Goal: Find specific page/section: Find specific page/section

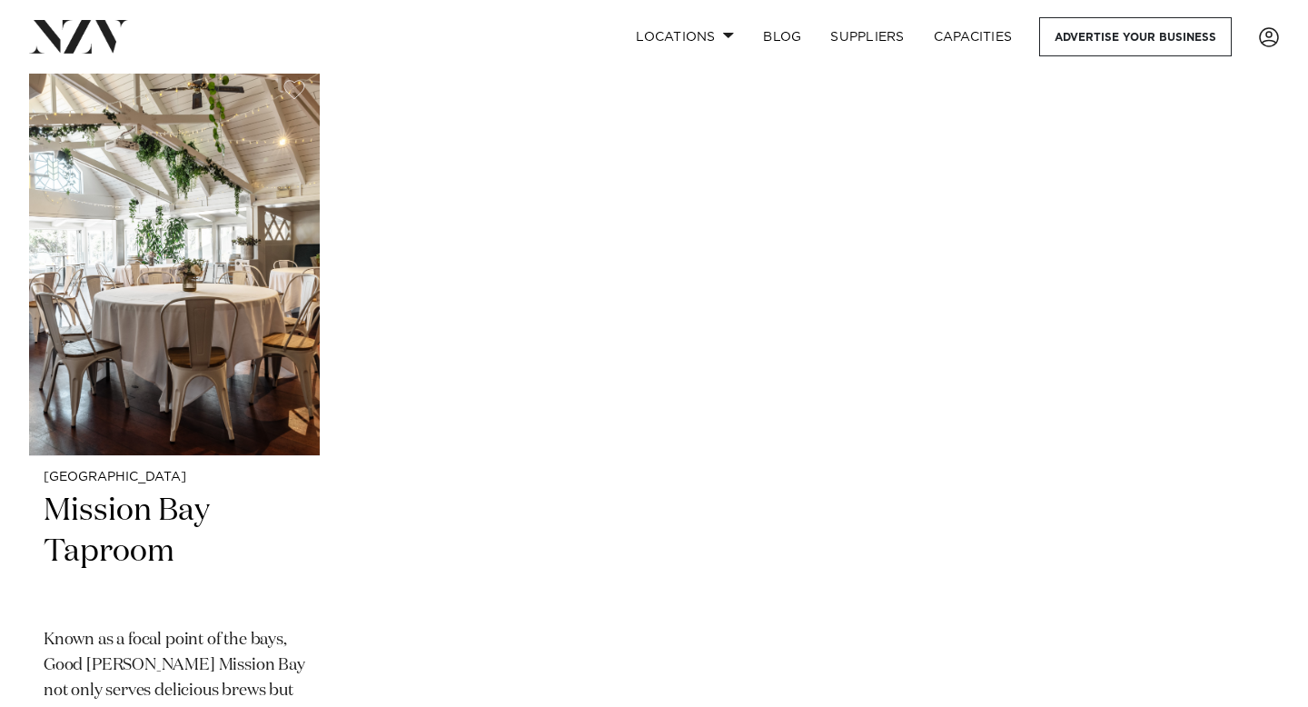
scroll to position [423, 0]
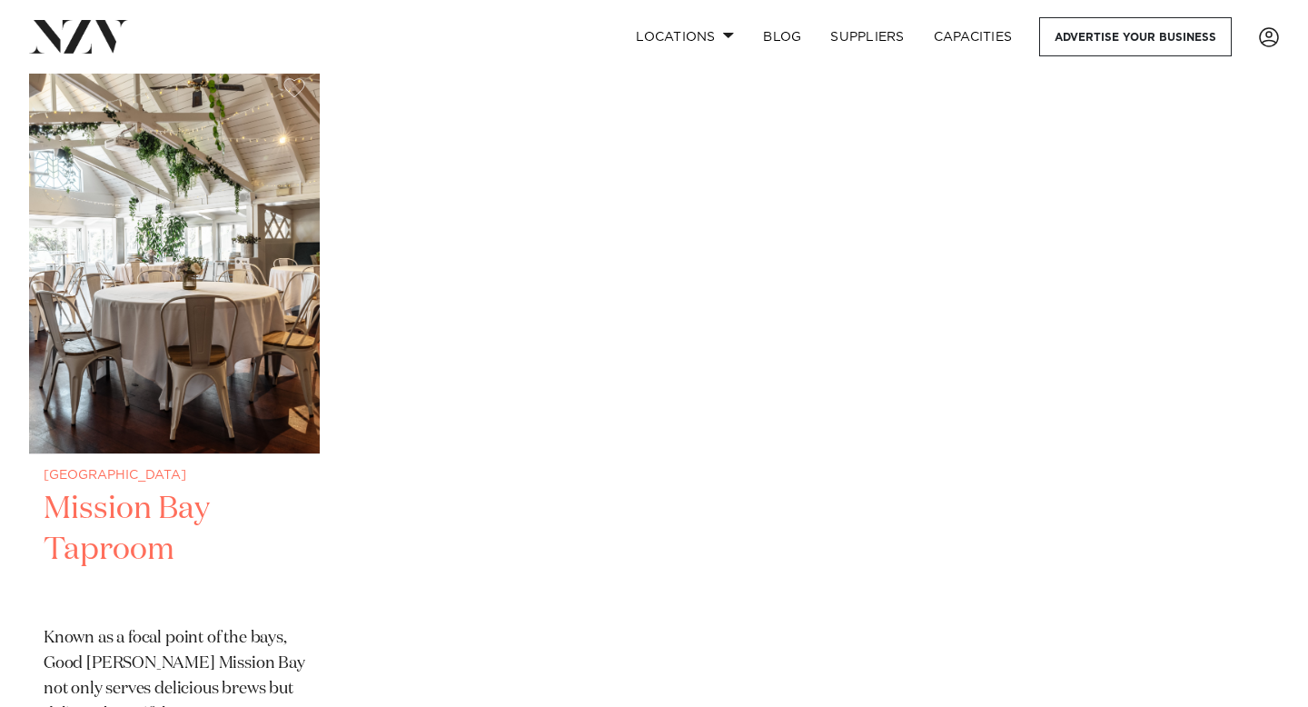
click at [170, 510] on h2 "Mission Bay Taproom" at bounding box center [175, 550] width 262 height 123
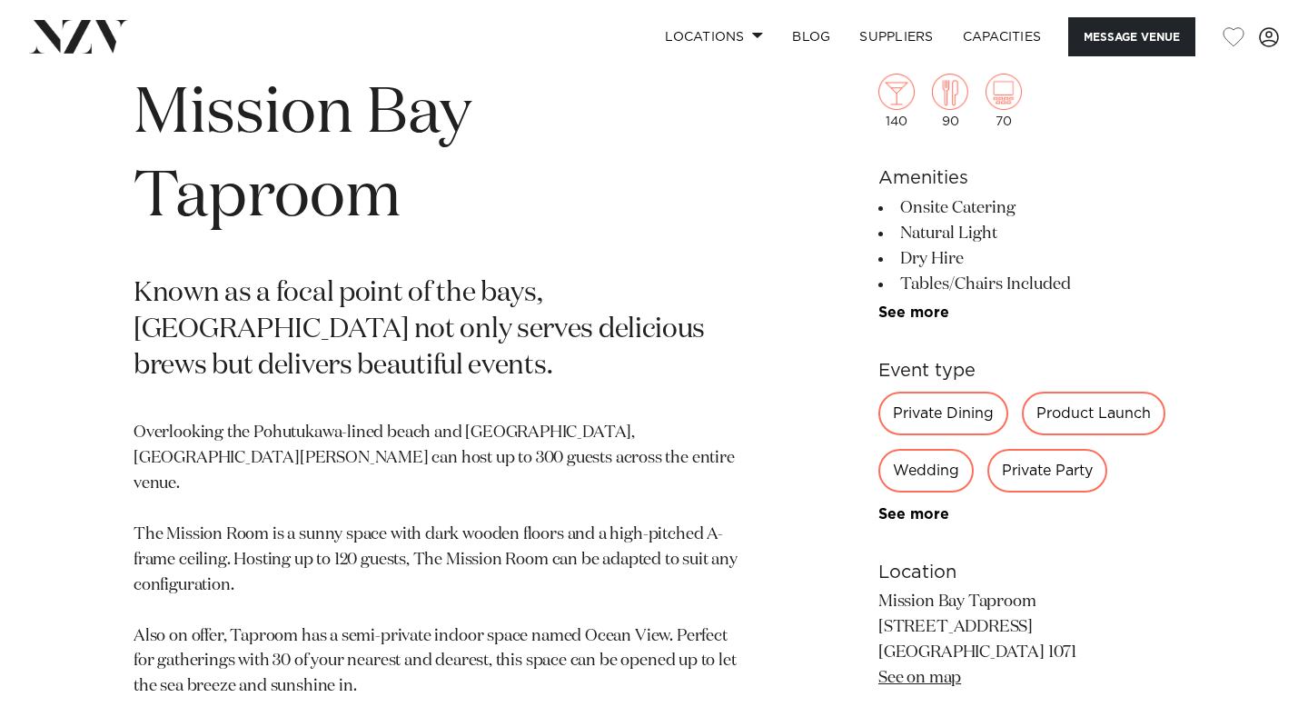
scroll to position [716, 0]
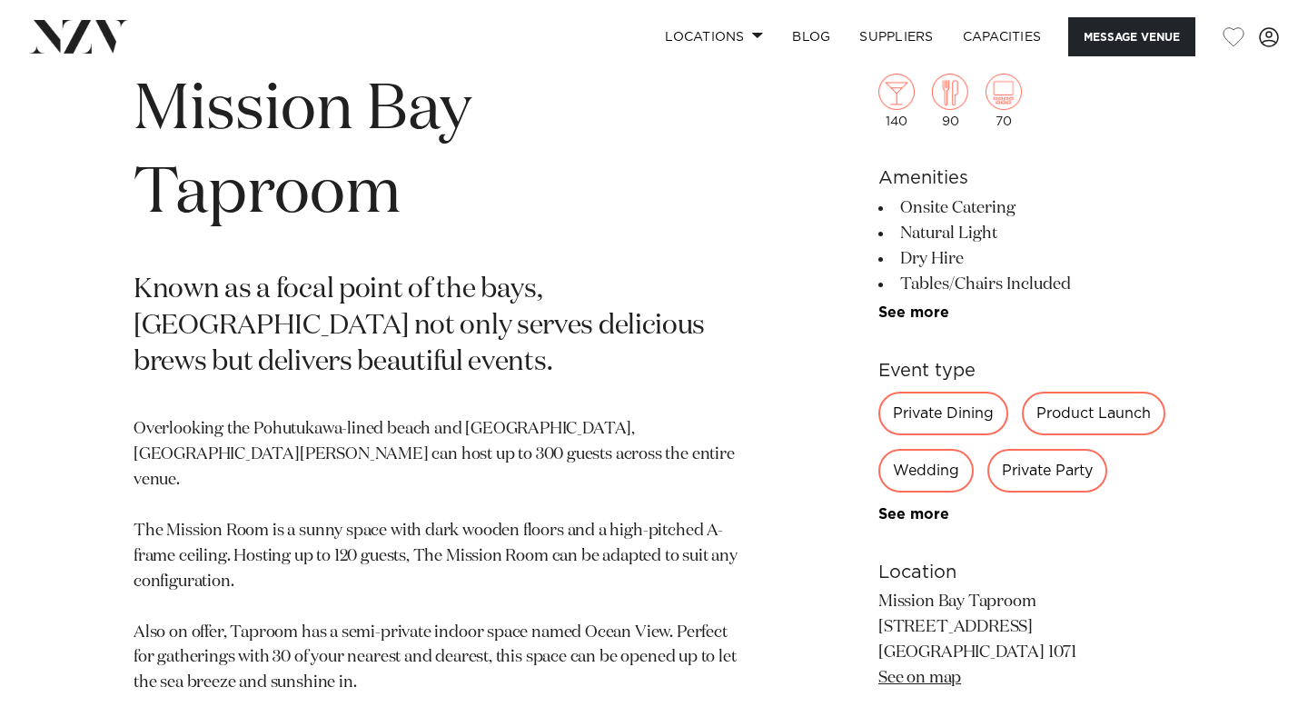
click at [323, 120] on h1 "Mission Bay Taproom" at bounding box center [442, 152] width 616 height 167
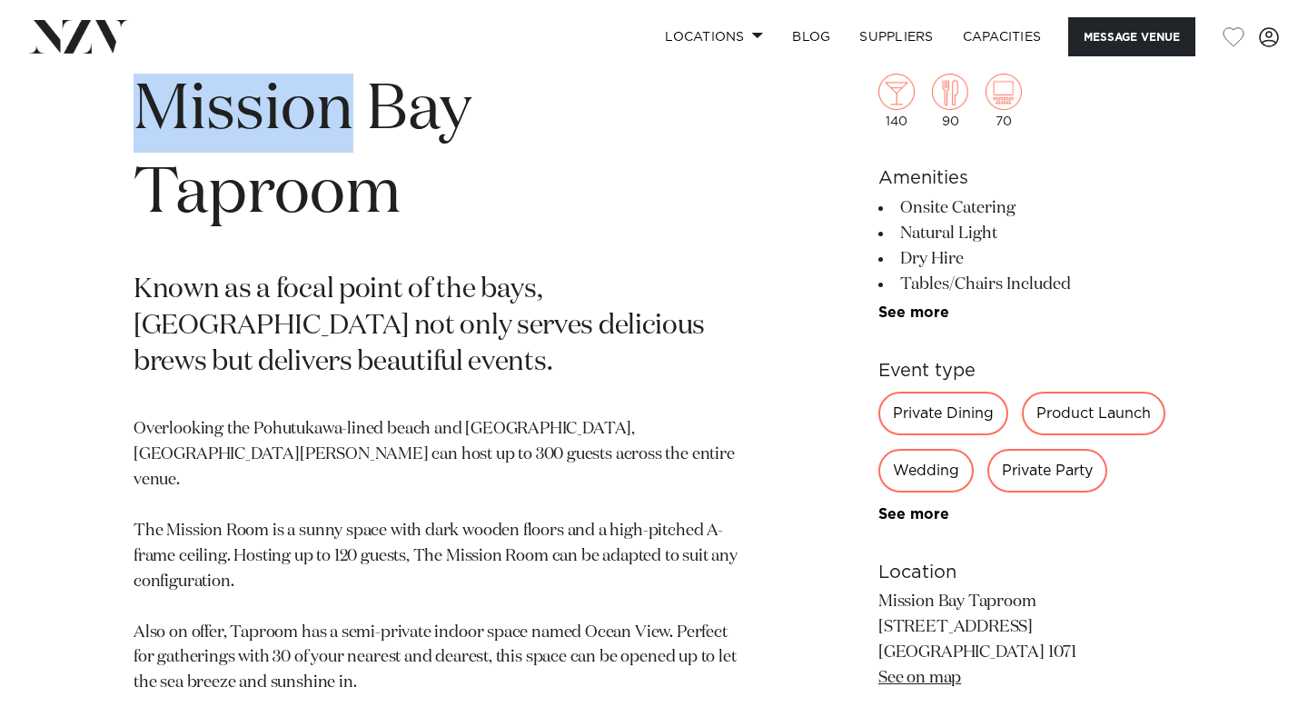
click at [323, 120] on h1 "Mission Bay Taproom" at bounding box center [442, 152] width 616 height 167
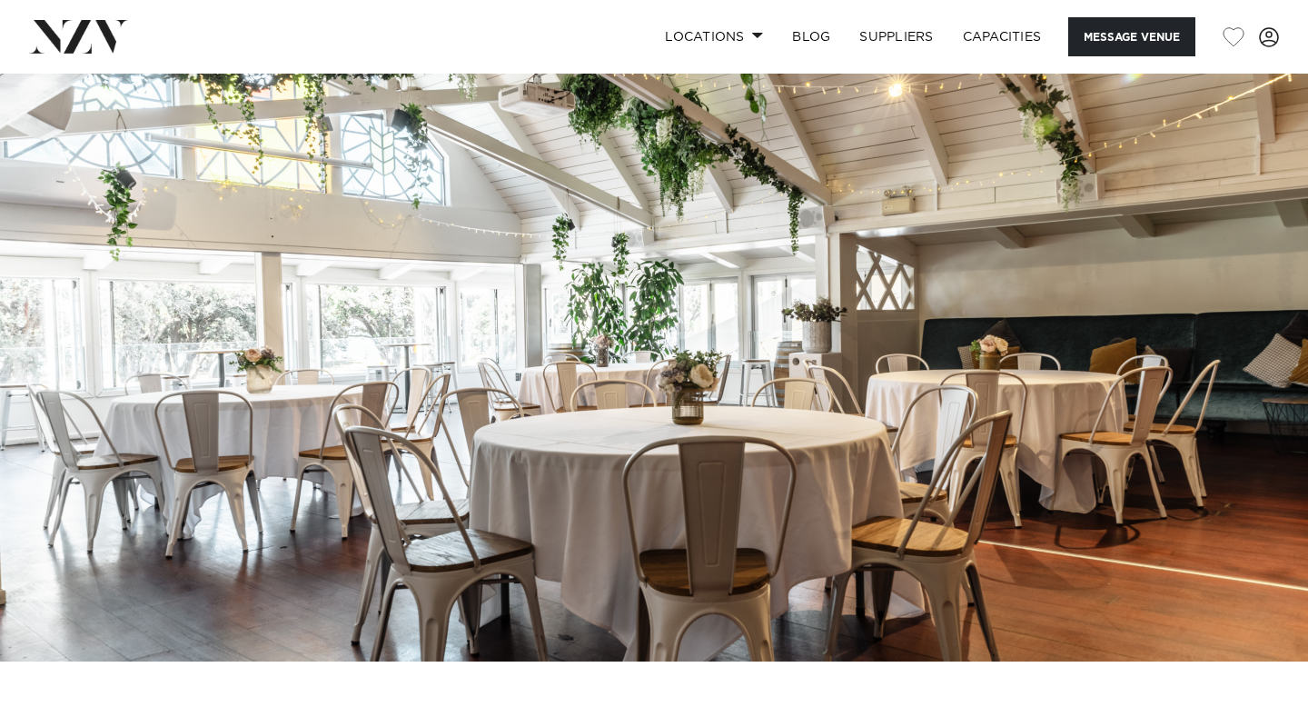
scroll to position [0, 0]
